Goal: Transaction & Acquisition: Purchase product/service

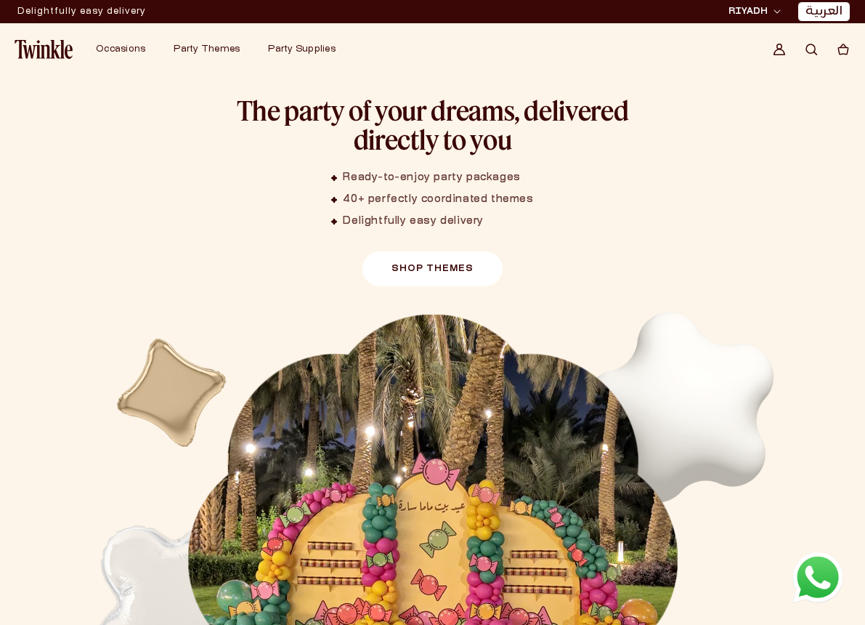
click at [401, 278] on link "Shop Themes" at bounding box center [433, 268] width 140 height 35
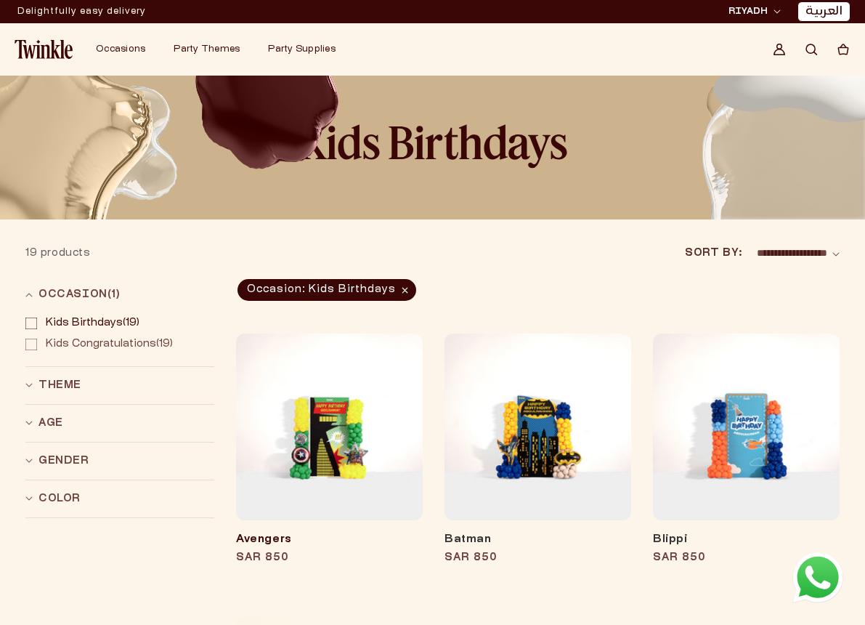
click at [315, 533] on link "Avengers" at bounding box center [329, 540] width 187 height 15
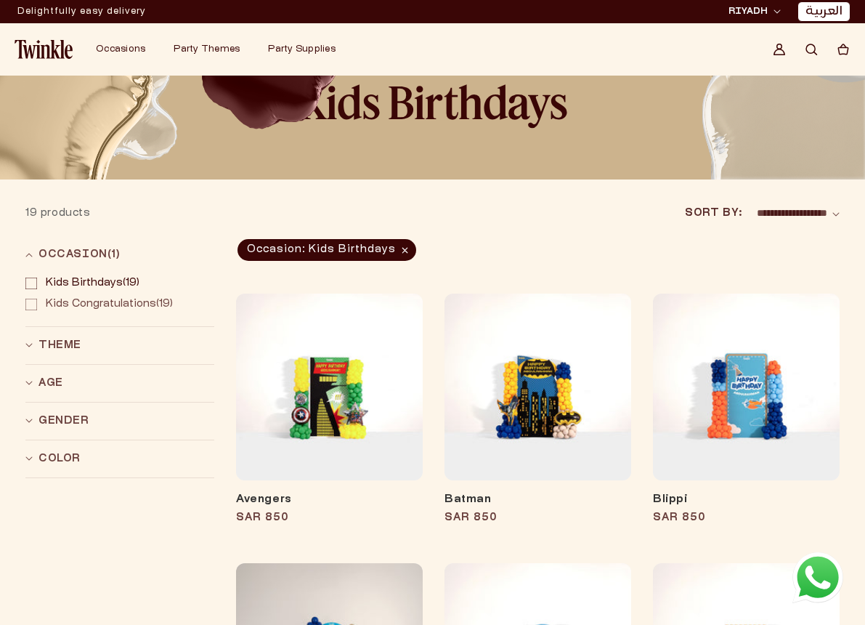
scroll to position [38, 0]
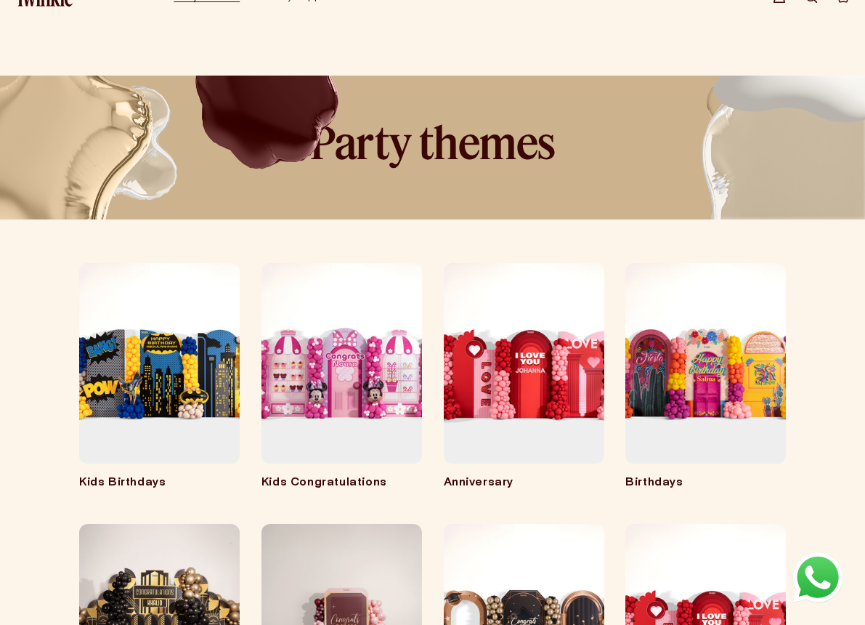
scroll to position [304, 0]
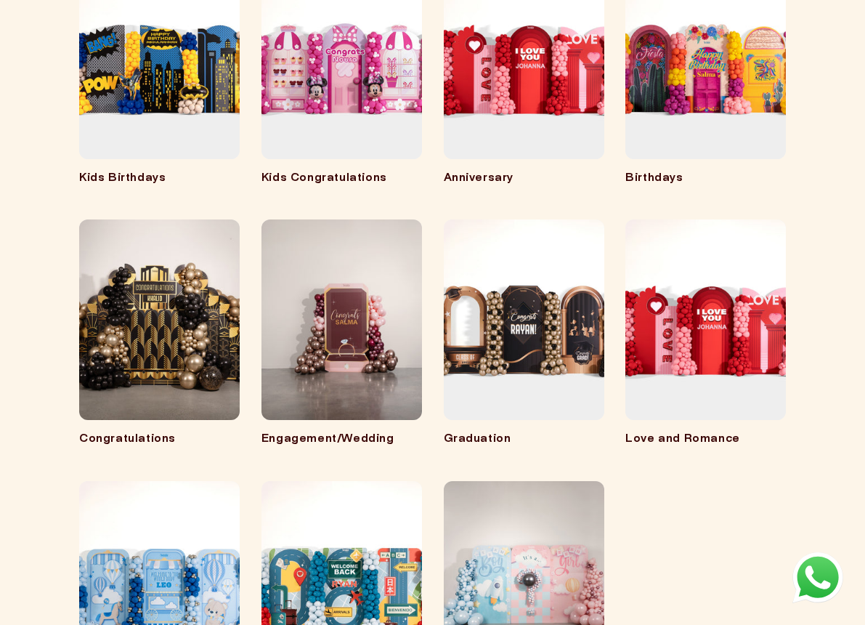
click at [717, 171] on link "Birthdays" at bounding box center [706, 178] width 161 height 15
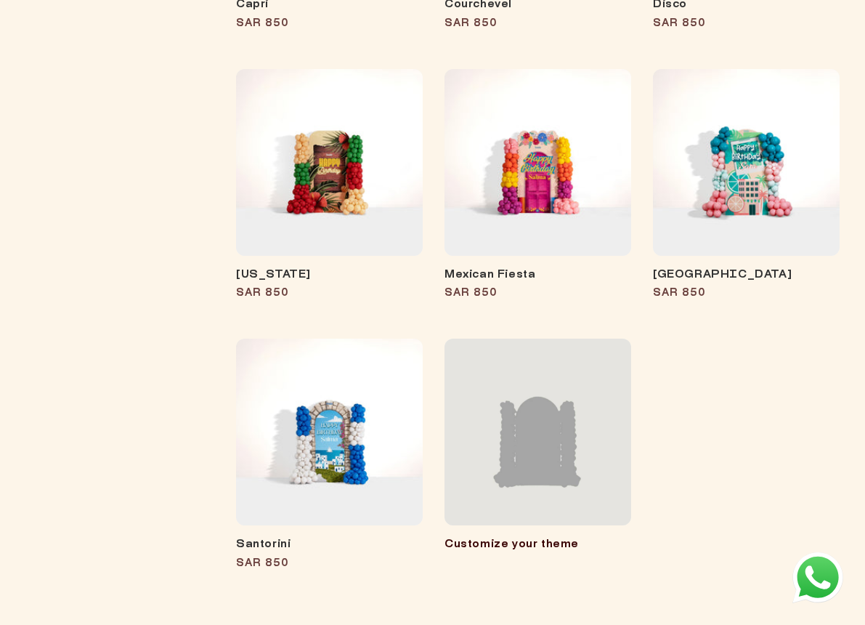
scroll to position [806, 0]
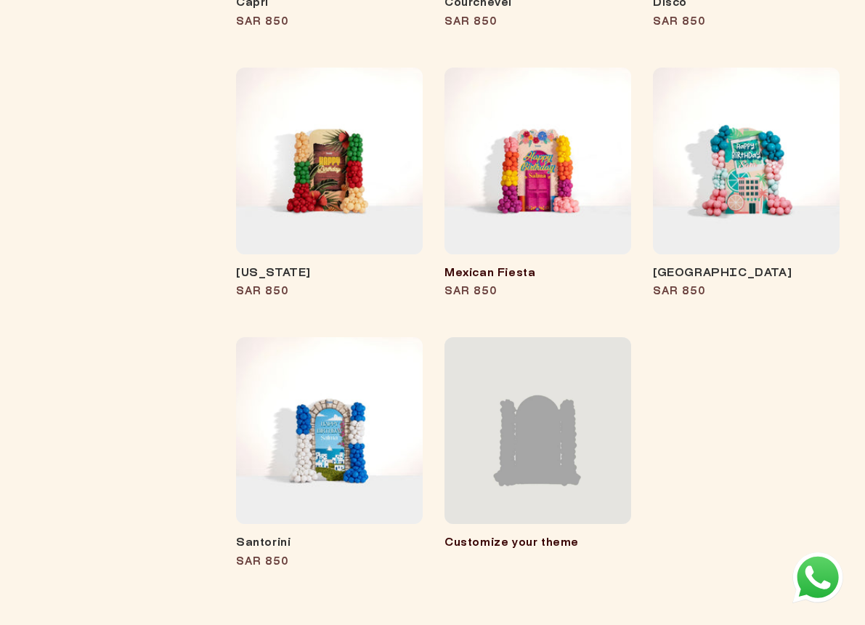
click at [536, 267] on link "Mexican Fiesta" at bounding box center [538, 274] width 187 height 15
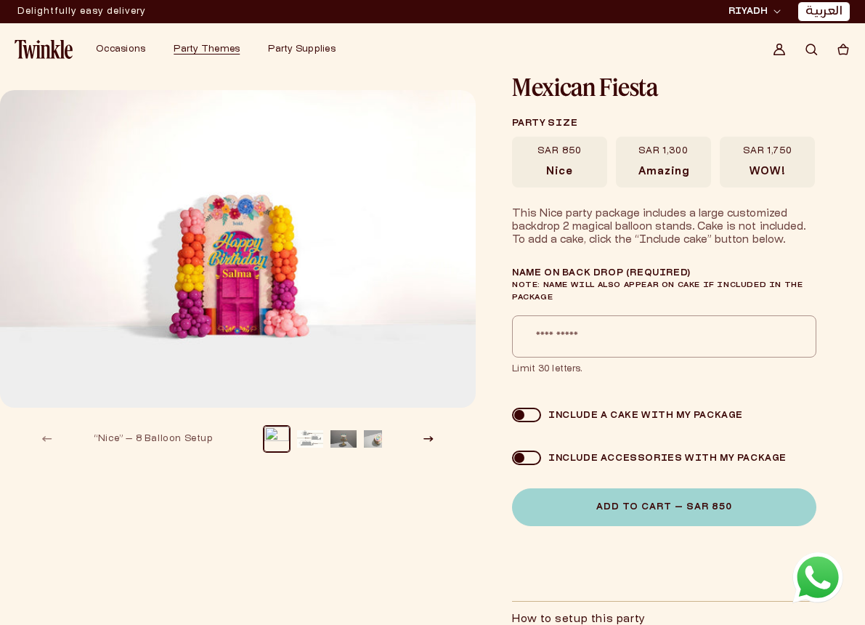
click at [783, 164] on label "SAR 1,750 WOW!" at bounding box center [767, 162] width 95 height 51
